Goal: Task Accomplishment & Management: Complete application form

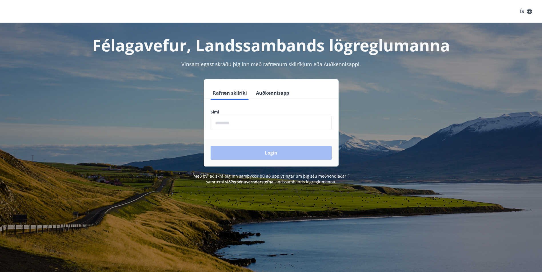
click at [221, 120] on input "phone" at bounding box center [270, 123] width 121 height 14
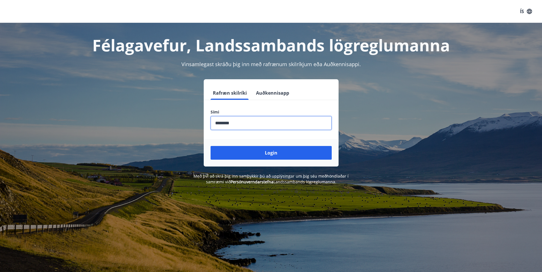
type input "********"
click at [210, 146] on button "Login" at bounding box center [270, 153] width 121 height 14
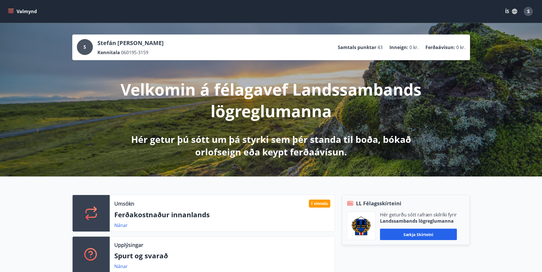
click at [11, 13] on icon "menu" at bounding box center [11, 12] width 6 height 6
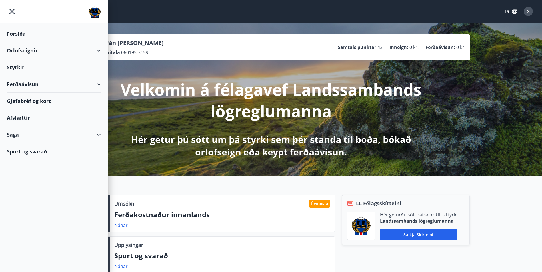
click at [96, 51] on div "Orlofseignir" at bounding box center [54, 50] width 94 height 17
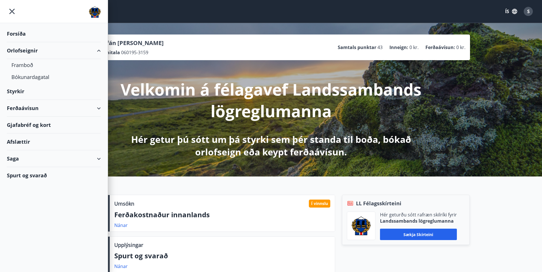
click at [95, 52] on div "Orlofseignir" at bounding box center [54, 50] width 94 height 17
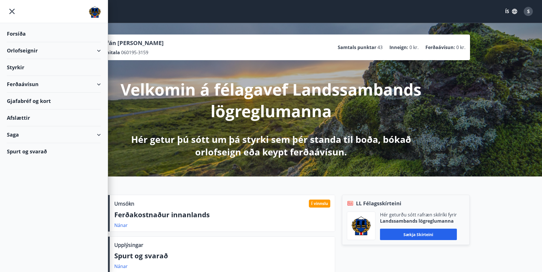
click at [96, 135] on div "Saga" at bounding box center [54, 135] width 94 height 17
click at [24, 173] on div "Umsóknir" at bounding box center [53, 173] width 85 height 12
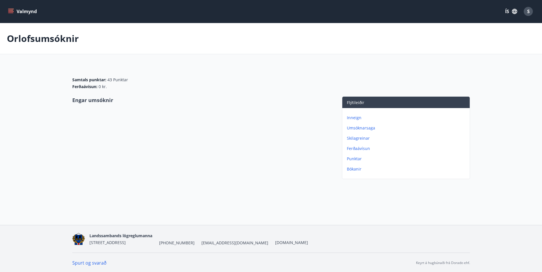
click at [358, 127] on p "Umsóknarsaga" at bounding box center [407, 128] width 121 height 6
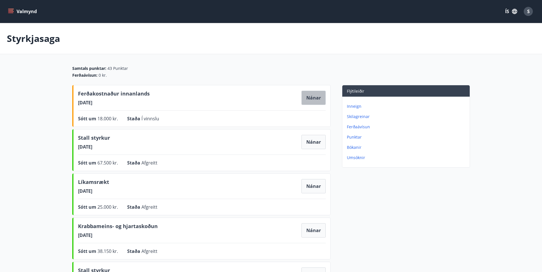
click at [311, 98] on button "Nánar" at bounding box center [313, 98] width 24 height 14
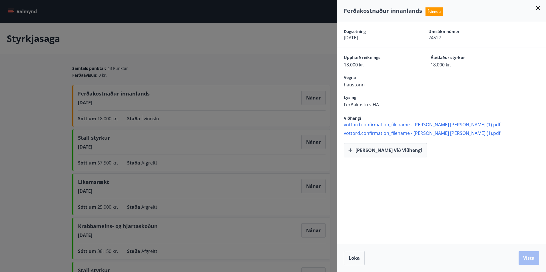
click at [419, 123] on span "vottord.confirmation_filename - [PERSON_NAME] [PERSON_NAME] (1).pdf" at bounding box center [445, 125] width 202 height 6
click at [501, 97] on div "[PERSON_NAME].v HA" at bounding box center [445, 101] width 202 height 13
click at [376, 154] on button "[PERSON_NAME] við viðhengi" at bounding box center [385, 150] width 83 height 14
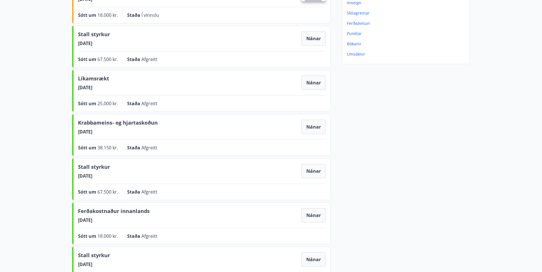
scroll to position [114, 0]
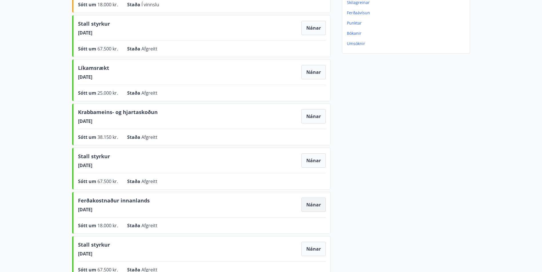
click at [310, 203] on button "Nánar" at bounding box center [313, 205] width 24 height 14
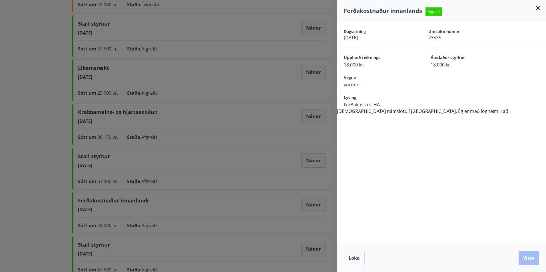
click at [208, 210] on div at bounding box center [273, 136] width 546 height 272
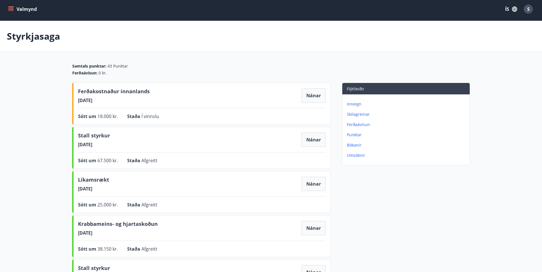
scroll to position [0, 0]
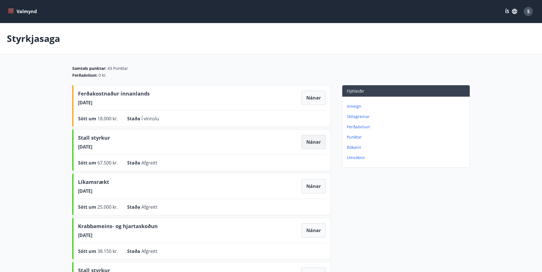
click at [313, 144] on button "Nánar" at bounding box center [313, 142] width 24 height 14
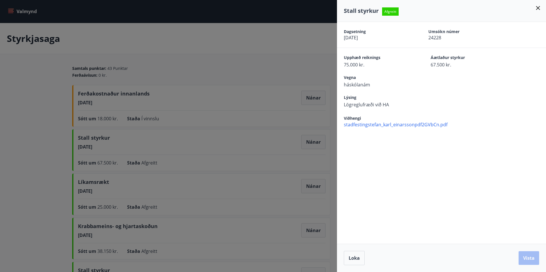
click at [376, 127] on span "stadfestingstefan_karl_einarssonpdf2GVbCn.pdf" at bounding box center [445, 125] width 202 height 6
click at [284, 148] on div at bounding box center [273, 136] width 546 height 272
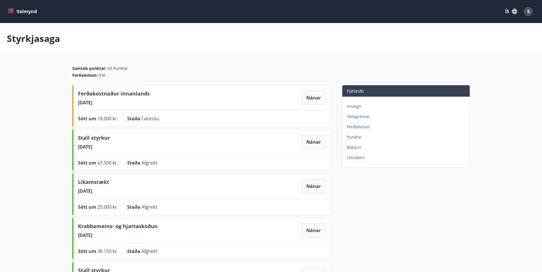
click at [11, 13] on icon "menu" at bounding box center [10, 13] width 5 height 1
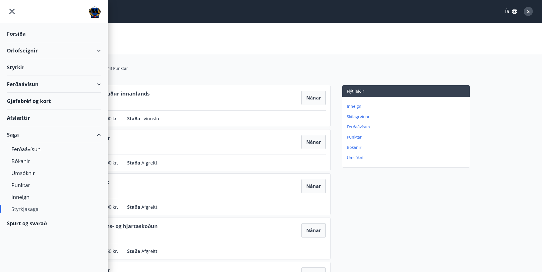
click at [21, 37] on div "Forsíða" at bounding box center [54, 33] width 94 height 17
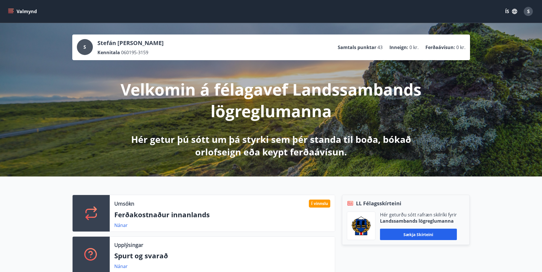
click at [57, 11] on div "Valmynd ÍS S" at bounding box center [271, 12] width 528 height 14
click at [12, 11] on icon "menu" at bounding box center [11, 12] width 6 height 6
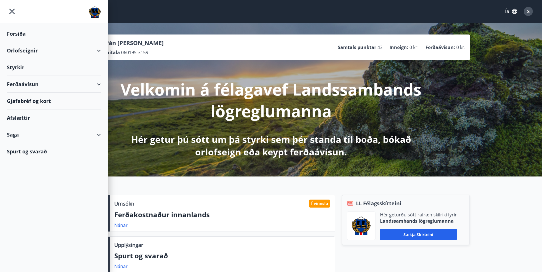
click at [22, 65] on div "Styrkir" at bounding box center [54, 67] width 94 height 17
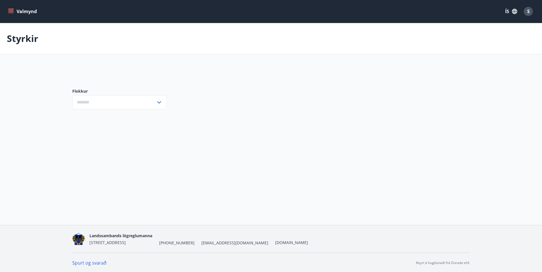
type input "***"
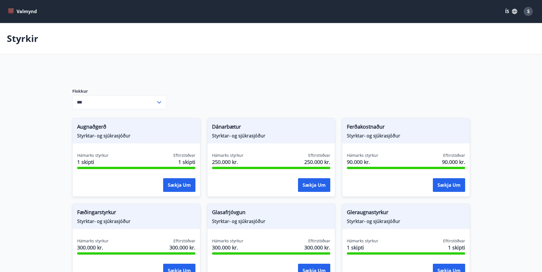
click at [538, 45] on div "Styrkir" at bounding box center [271, 38] width 542 height 31
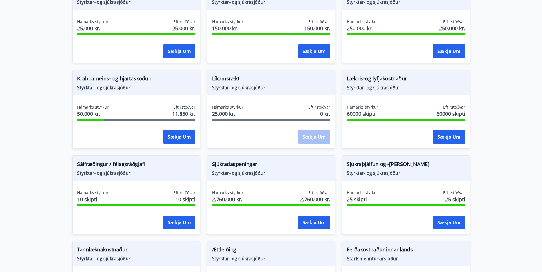
scroll to position [320, 0]
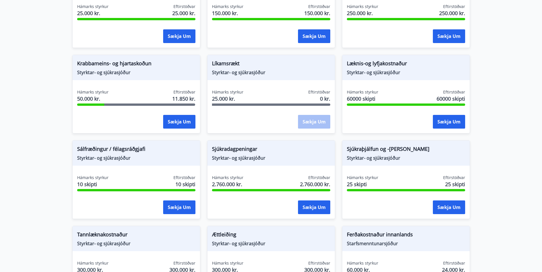
click at [542, 153] on main "Styrkir Flokkur *** ​ Augnaðgerð Styrktar- og sjúkrasjóður Hámarks styrkur 1 sk…" at bounding box center [271, 50] width 542 height 695
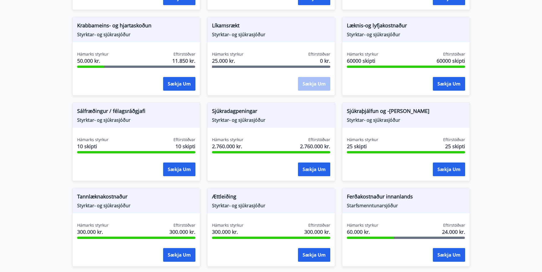
scroll to position [359, 0]
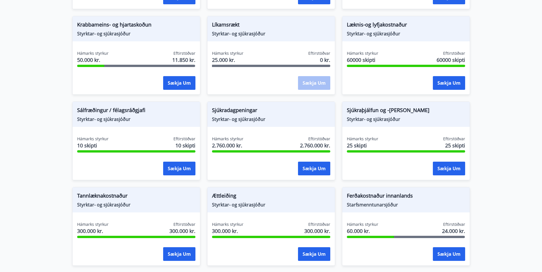
click at [535, 167] on main "Styrkir Flokkur *** ​ Augnaðgerð Styrktar- og sjúkrasjóður Hámarks styrkur 1 sk…" at bounding box center [271, 11] width 542 height 695
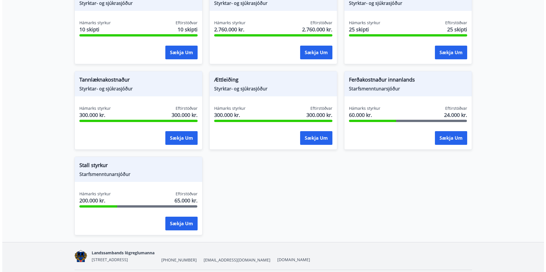
scroll to position [494, 0]
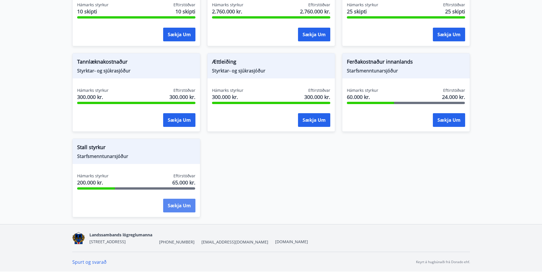
click at [179, 207] on button "Sækja um" at bounding box center [179, 206] width 32 height 14
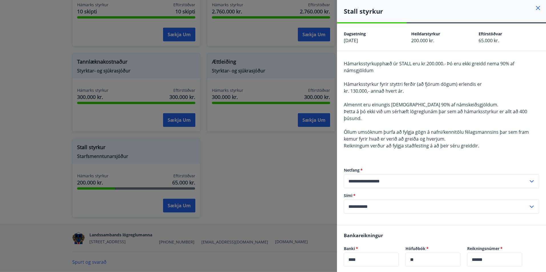
click at [266, 161] on div at bounding box center [273, 136] width 546 height 272
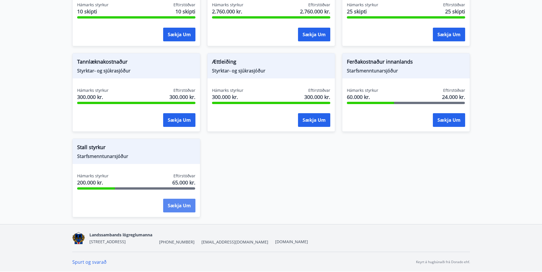
click at [183, 204] on button "Sækja um" at bounding box center [179, 206] width 32 height 14
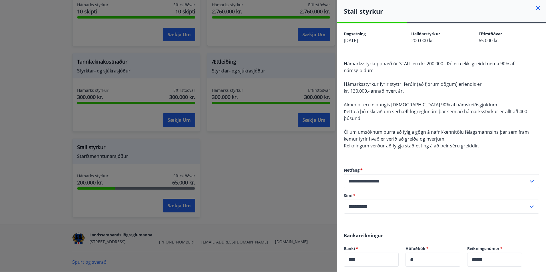
click at [485, 154] on div "Hámarksstyrkupphæð úr STALL eru kr.200.000.- Þó eru ekki greidd nema 90% af nám…" at bounding box center [441, 108] width 195 height 96
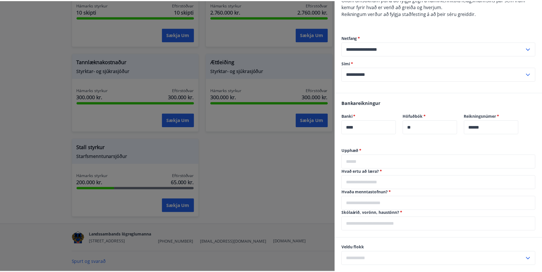
scroll to position [151, 0]
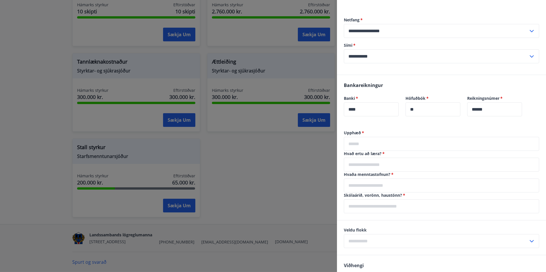
click at [279, 171] on div at bounding box center [273, 136] width 546 height 272
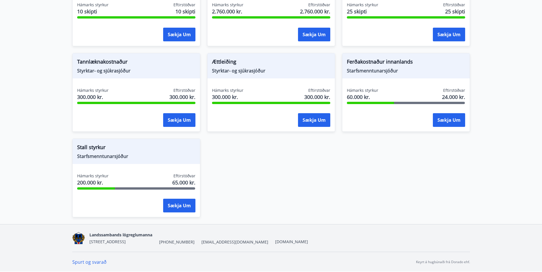
scroll to position [0, 0]
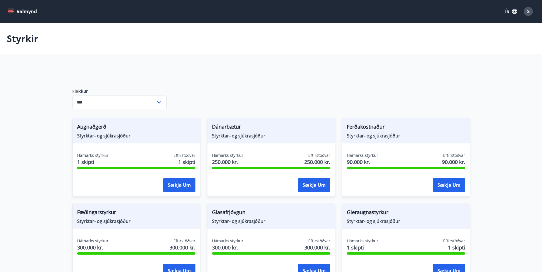
click at [540, 44] on div "Styrkir" at bounding box center [271, 38] width 542 height 31
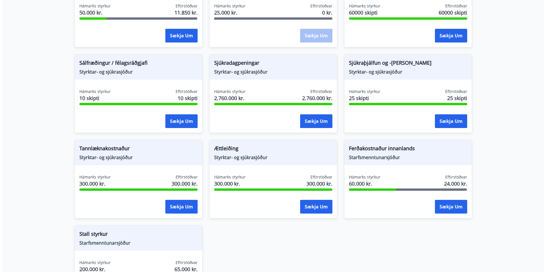
scroll to position [408, 0]
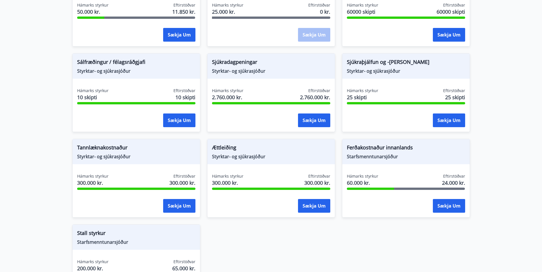
click at [120, 65] on span "Sálfræðingur / félagsráðgjafi" at bounding box center [136, 63] width 118 height 10
click at [178, 121] on button "Sækja um" at bounding box center [179, 121] width 32 height 14
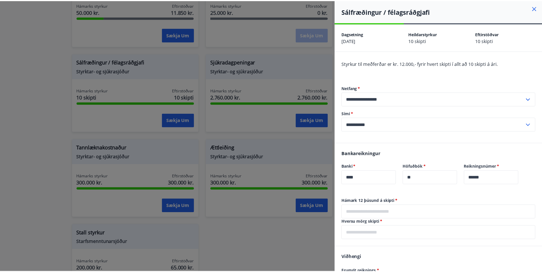
scroll to position [67, 0]
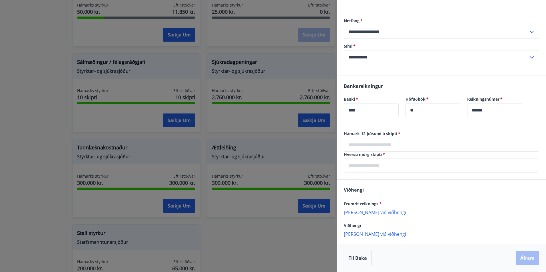
click at [307, 44] on div at bounding box center [273, 136] width 546 height 272
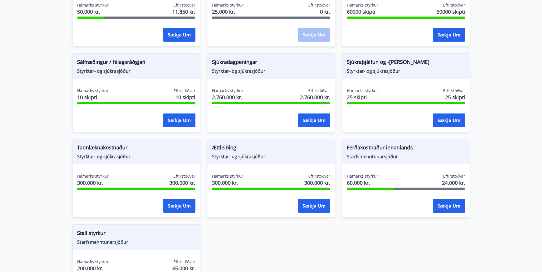
scroll to position [0, 0]
